Goal: Information Seeking & Learning: Learn about a topic

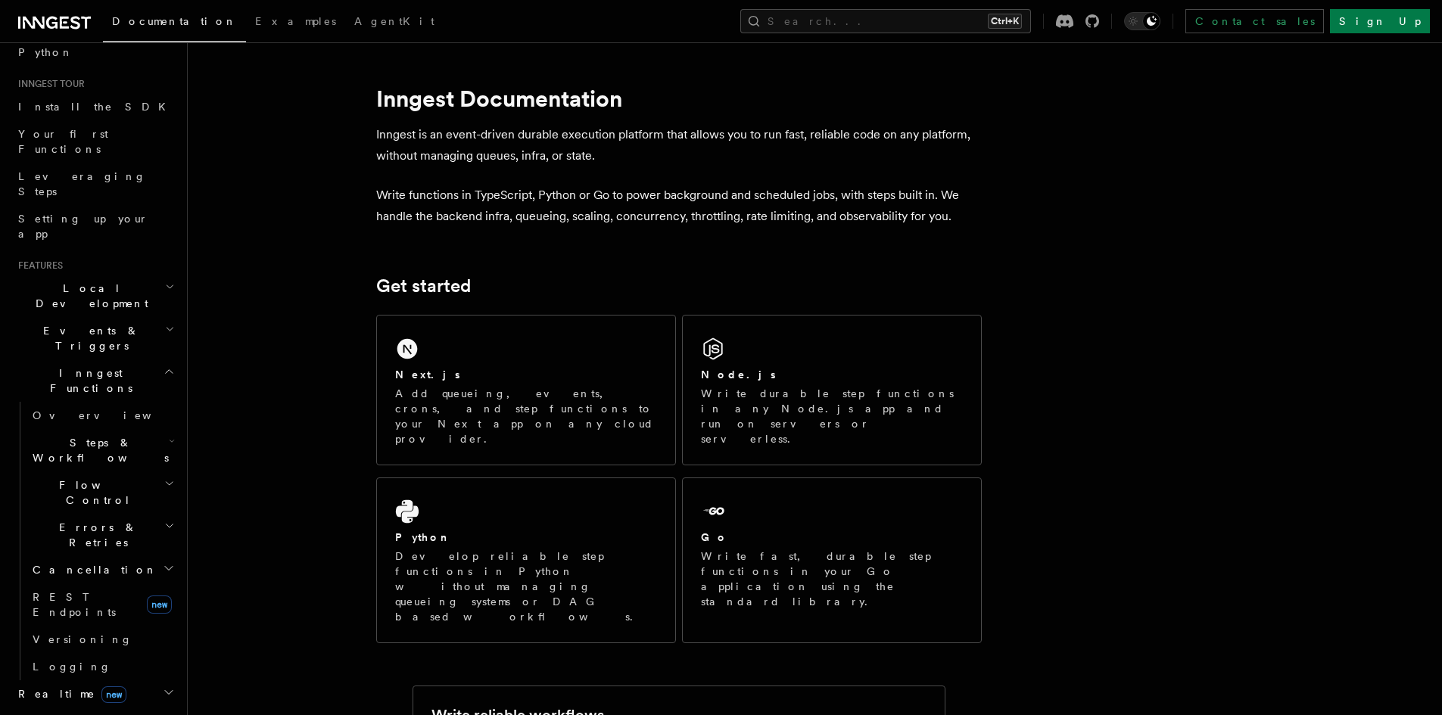
scroll to position [151, 0]
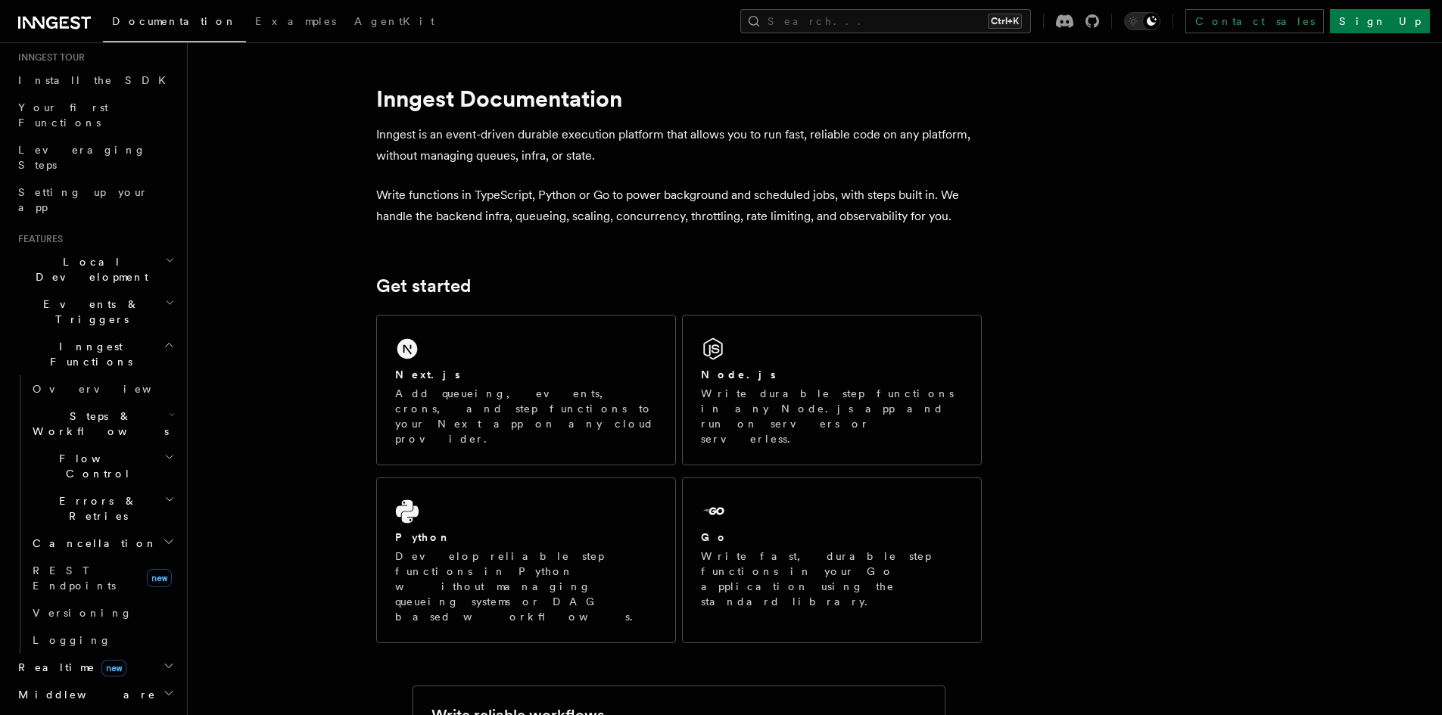
click at [1099, 17] on div at bounding box center [1077, 21] width 43 height 14
click at [1099, 21] on icon at bounding box center [1092, 21] width 14 height 14
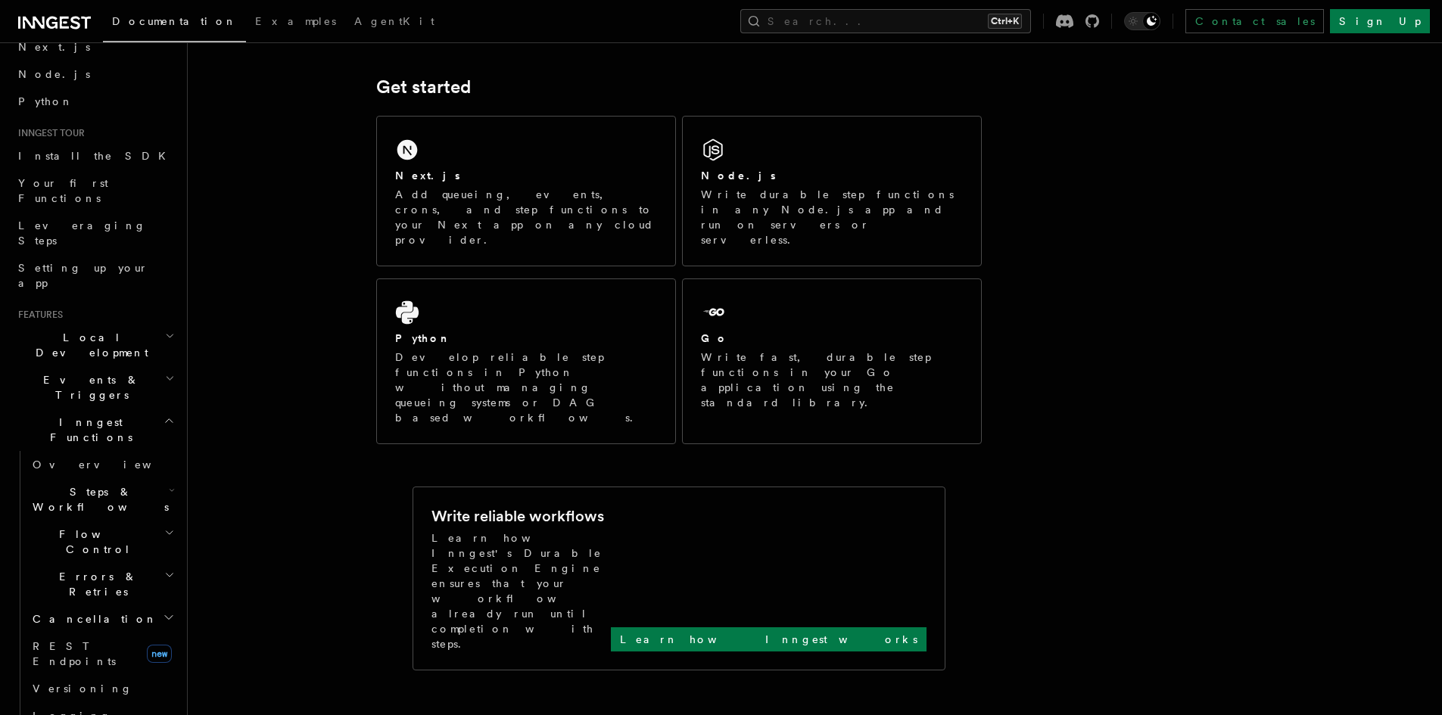
scroll to position [454, 0]
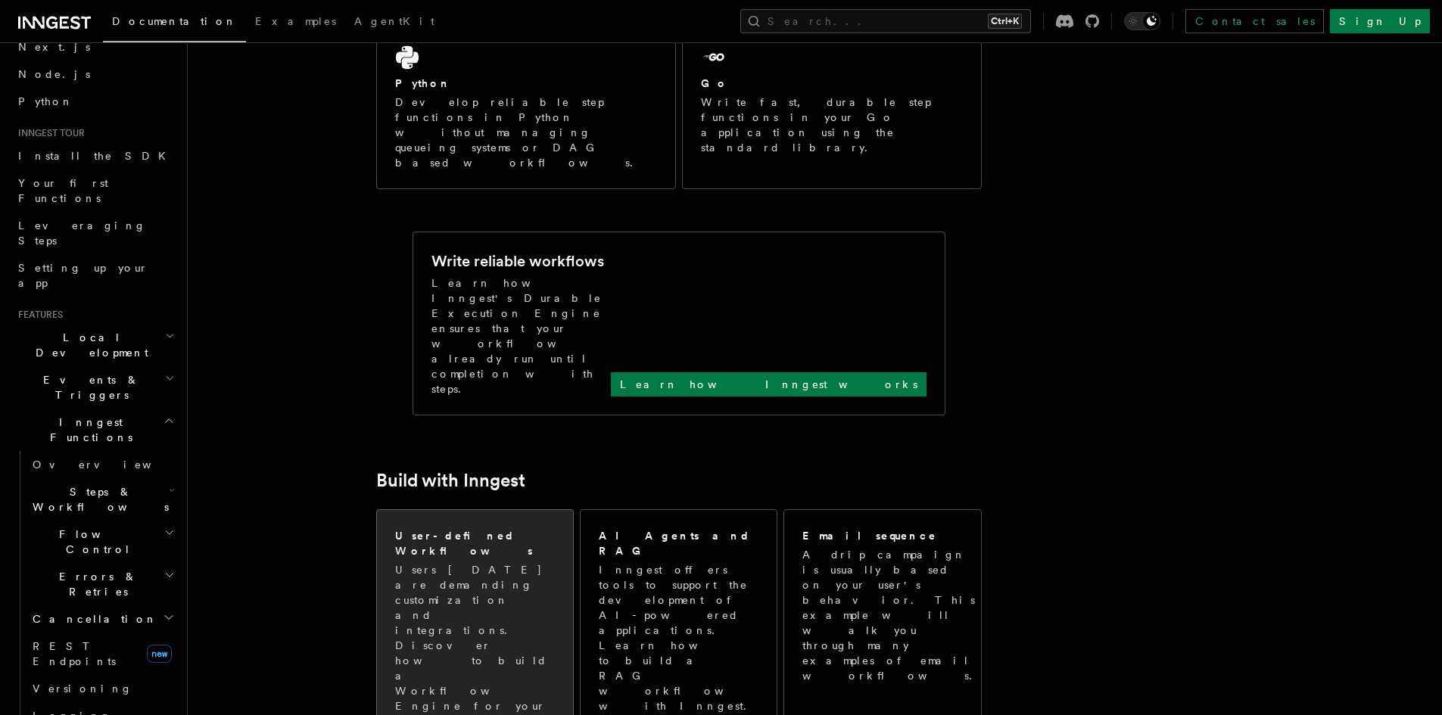
click at [469, 562] on p "Users [DATE] are demanding customization and integrations. Discover how to buil…" at bounding box center [475, 653] width 160 height 182
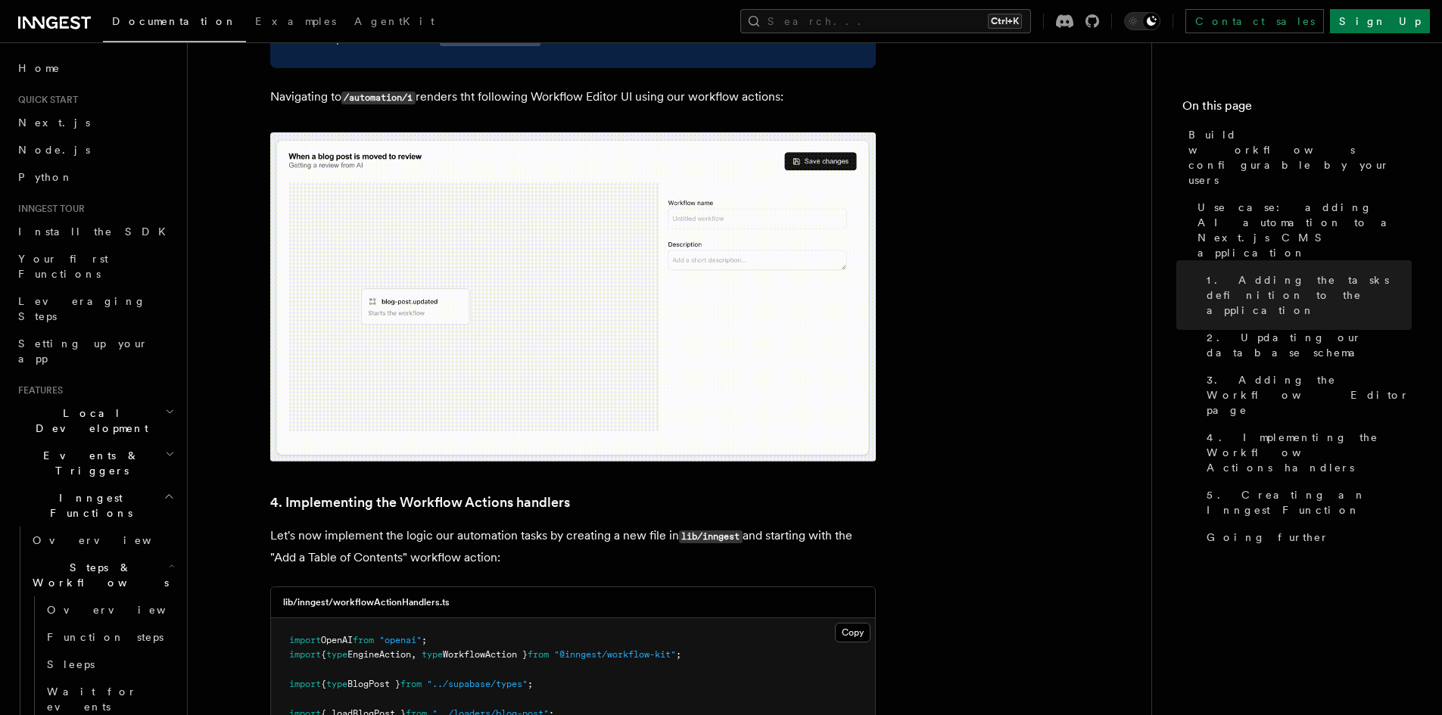
scroll to position [4919, 0]
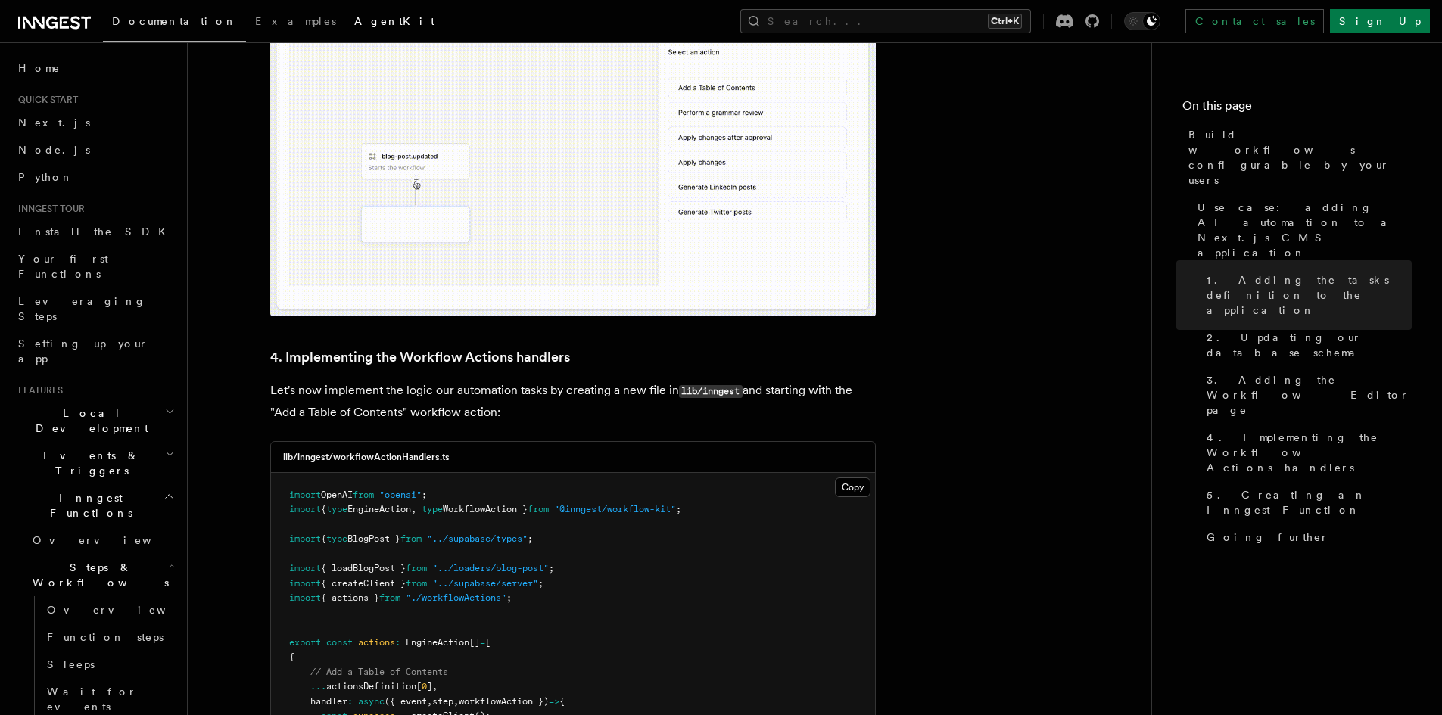
click at [354, 20] on span "AgentKit" at bounding box center [394, 21] width 80 height 12
